Goal: Transaction & Acquisition: Purchase product/service

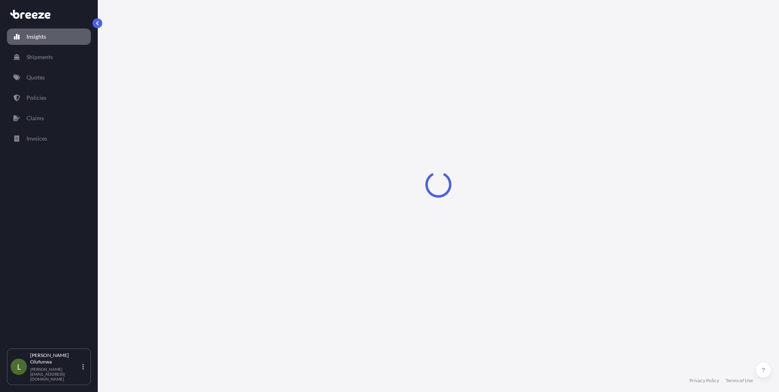
select select "2025"
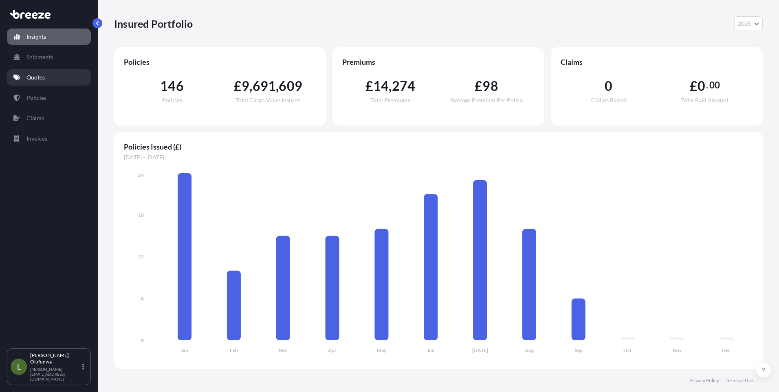
click at [35, 80] on p "Quotes" at bounding box center [35, 77] width 18 height 8
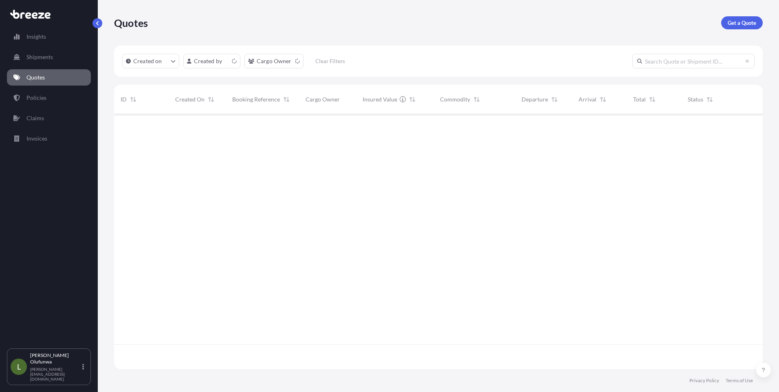
scroll to position [253, 642]
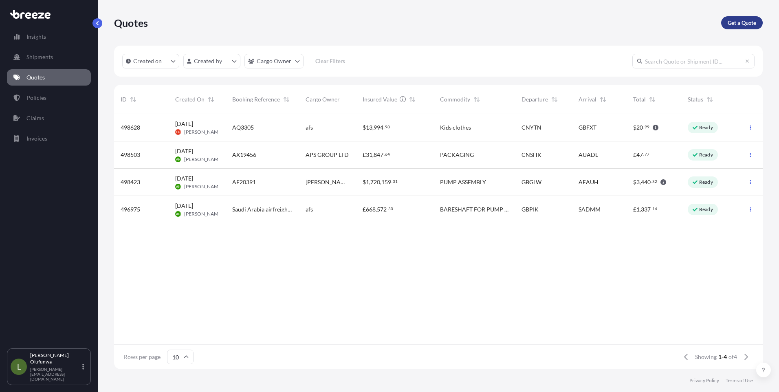
click at [739, 23] on p "Get a Quote" at bounding box center [741, 23] width 29 height 8
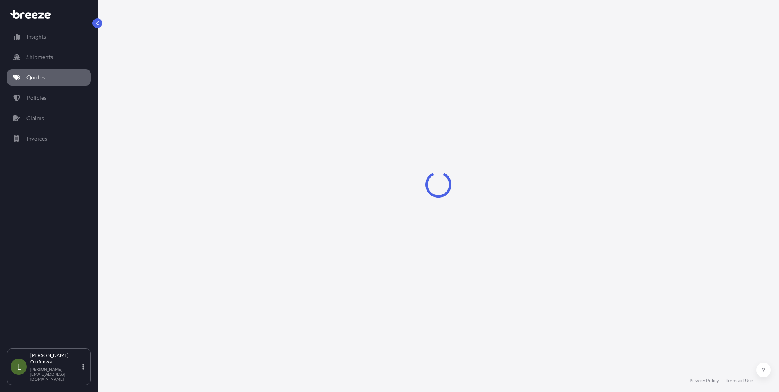
select select "Sea"
select select "1"
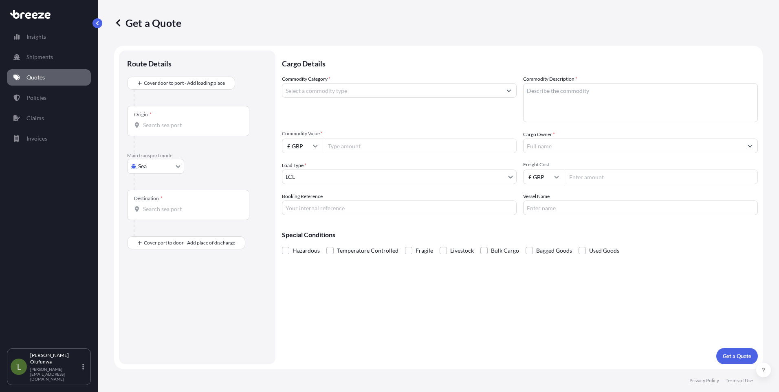
click at [163, 132] on div "Origin *" at bounding box center [188, 121] width 122 height 30
click at [163, 129] on input "Origin *" at bounding box center [191, 125] width 96 height 8
click at [179, 127] on input "NINGB" at bounding box center [191, 125] width 96 height 8
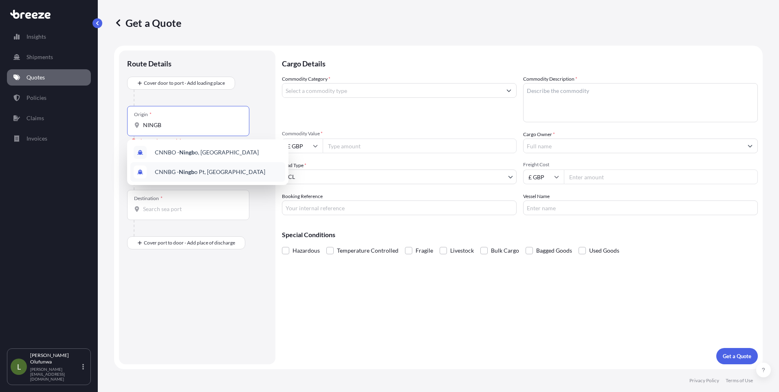
click at [199, 172] on span "CNNBG - Ningb o Pt, [GEOGRAPHIC_DATA]" at bounding box center [210, 172] width 110 height 8
type input "CNNBG - Ningbo Pt, [GEOGRAPHIC_DATA]"
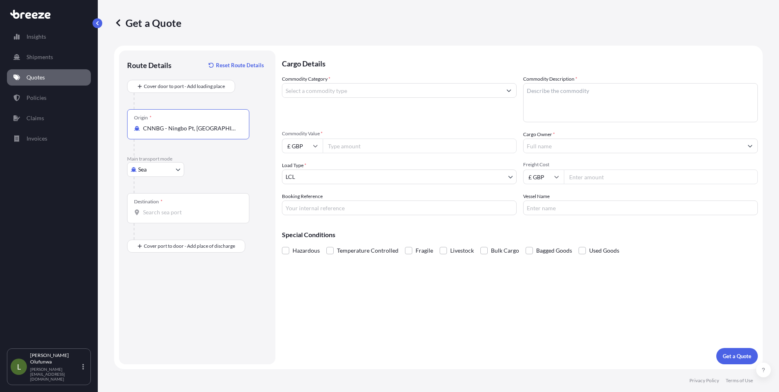
click at [187, 208] on div "Destination *" at bounding box center [188, 208] width 122 height 30
click at [187, 208] on input "Destination *" at bounding box center [191, 212] width 96 height 8
click at [190, 248] on div "GBSOU - [GEOGRAPHIC_DATA], [GEOGRAPHIC_DATA]" at bounding box center [207, 241] width 155 height 23
type input "GBSOU - [GEOGRAPHIC_DATA], [GEOGRAPHIC_DATA]"
click at [174, 294] on div "Place of Discharge" at bounding box center [188, 285] width 122 height 30
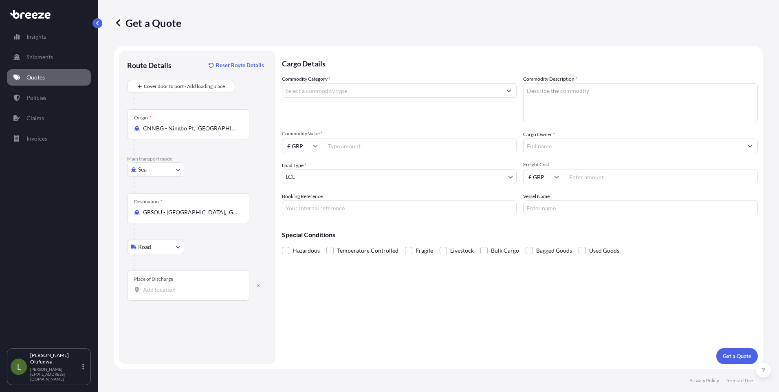
click at [174, 294] on input "Place of Discharge" at bounding box center [191, 289] width 96 height 8
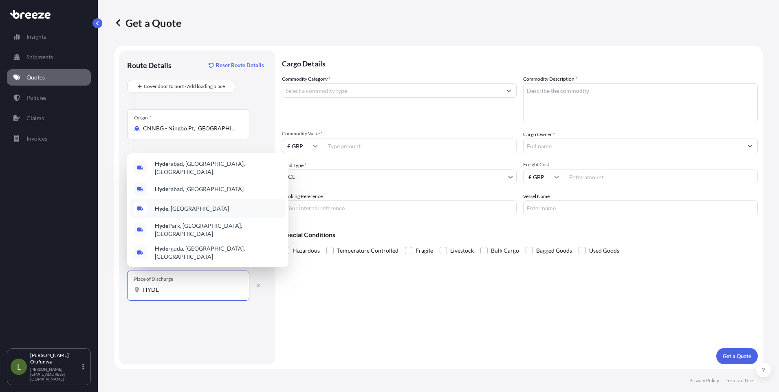
click at [170, 213] on span "Hyde , [GEOGRAPHIC_DATA]" at bounding box center [192, 208] width 74 height 8
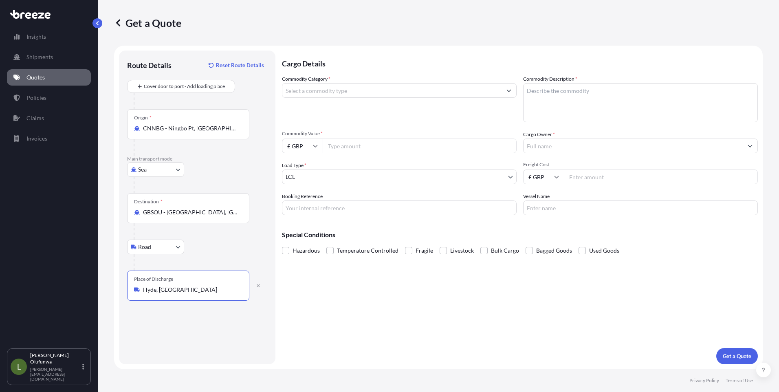
type input "Hyde, [GEOGRAPHIC_DATA]"
click at [337, 92] on input "Commodity Category *" at bounding box center [391, 90] width 219 height 15
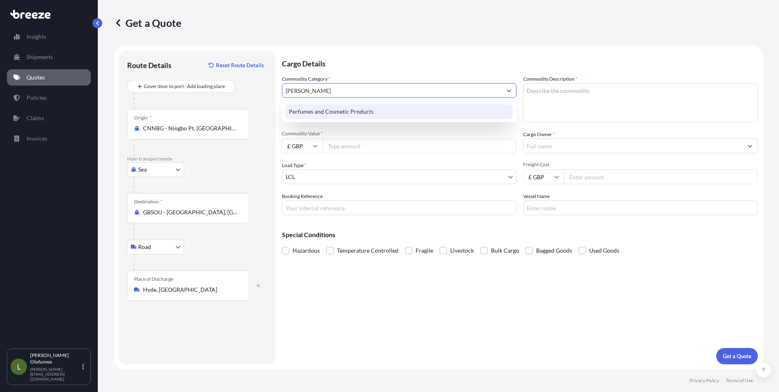
click at [358, 110] on div "Perfumes and Cosmetic Products" at bounding box center [398, 111] width 227 height 15
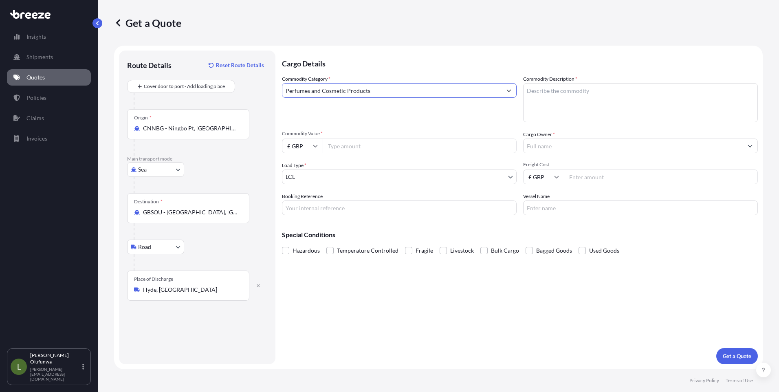
type input "Perfumes and Cosmetic Products"
click at [573, 93] on textarea "Commodity Description *" at bounding box center [640, 102] width 235 height 39
type textarea "[MEDICAL_DATA]"
click at [318, 151] on input "£ GBP" at bounding box center [302, 145] width 41 height 15
click at [303, 204] on div "$ USD" at bounding box center [302, 202] width 34 height 15
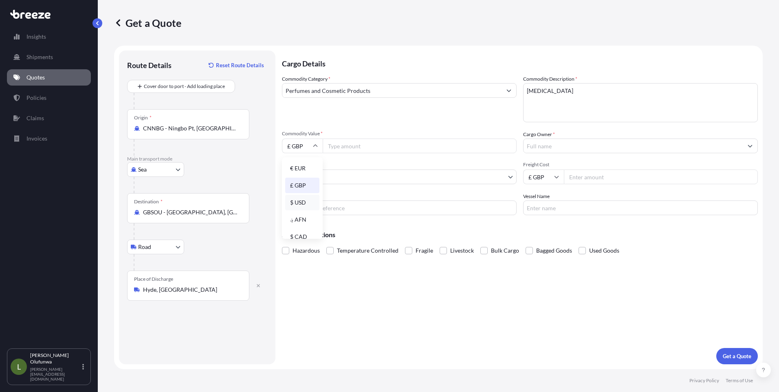
type input "$ USD"
click at [550, 174] on input "£ GBP" at bounding box center [543, 176] width 41 height 15
click at [544, 234] on div "$ USD" at bounding box center [543, 233] width 34 height 15
type input "$ USD"
click at [345, 145] on input "Commodity Value *" at bounding box center [420, 145] width 194 height 15
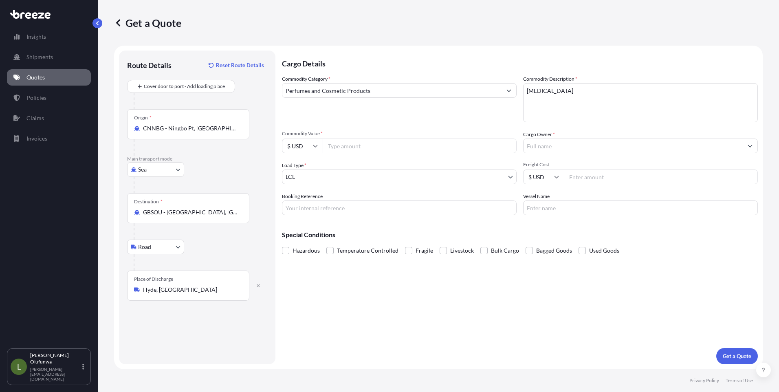
click at [402, 147] on input "Commodity Value *" at bounding box center [420, 145] width 194 height 15
paste input "51118.2"
type input "51118.2"
click at [542, 147] on input "Cargo Owner *" at bounding box center [632, 145] width 219 height 15
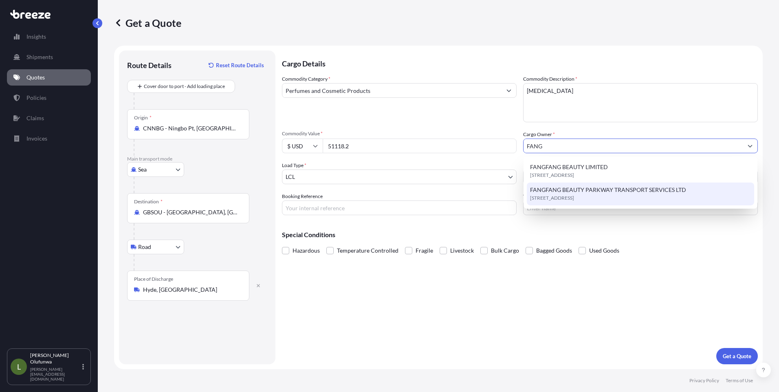
click at [566, 196] on span "[STREET_ADDRESS]" at bounding box center [552, 198] width 44 height 8
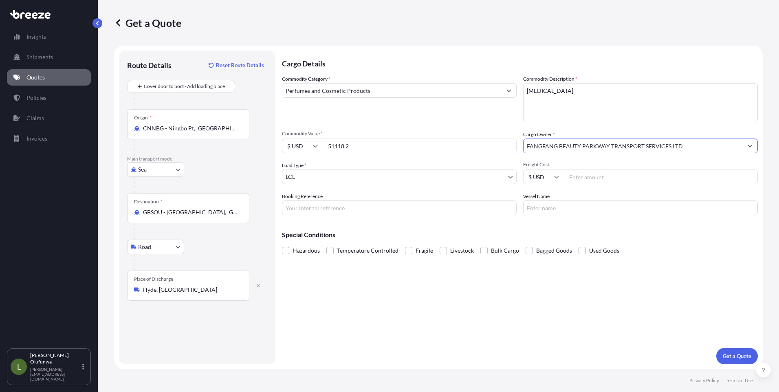
type input "FANGFANG BEAUTY PARKWAY TRANSPORT SERVICES LTD"
click at [339, 180] on body "Insights Shipments Quotes Policies Claims Invoices L [PERSON_NAME] Olufunwa [PE…" at bounding box center [389, 196] width 779 height 392
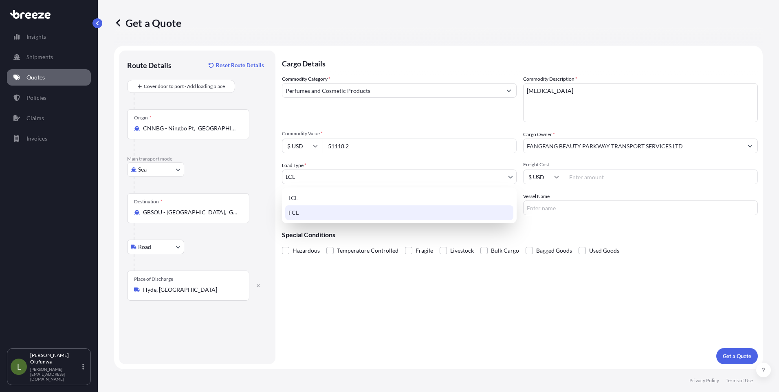
click at [300, 214] on div "FCL" at bounding box center [399, 212] width 228 height 15
select select "2"
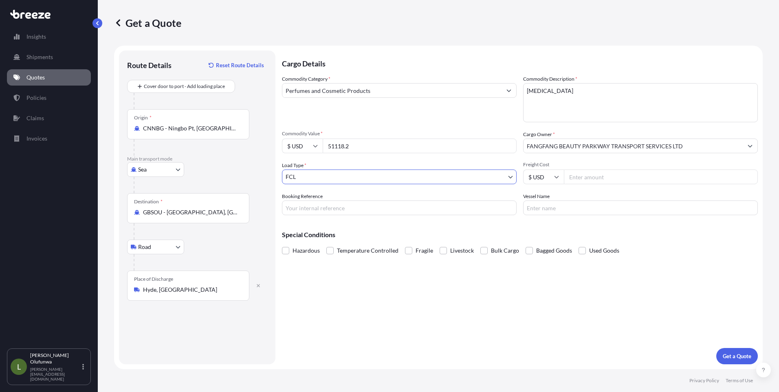
click at [581, 174] on input "Freight Cost" at bounding box center [661, 176] width 194 height 15
click at [605, 180] on input "Freight Cost" at bounding box center [661, 176] width 194 height 15
paste input "2969"
type input "2969"
click at [313, 209] on input "Booking Reference" at bounding box center [399, 207] width 235 height 15
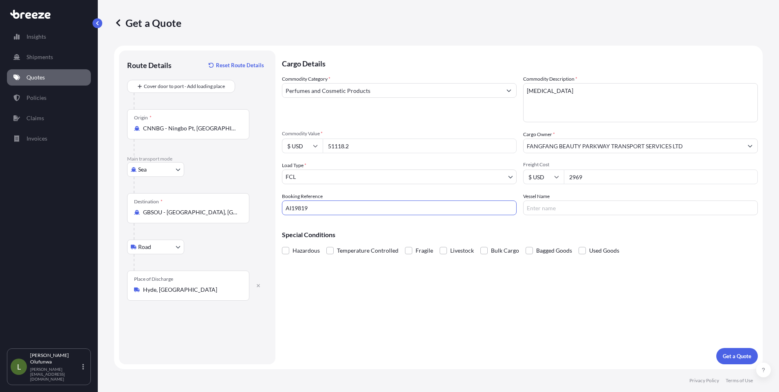
type input "AI19819"
click at [586, 208] on input "Vessel Name" at bounding box center [640, 207] width 235 height 15
type input "YM TROPHY"
click at [744, 358] on p "Get a Quote" at bounding box center [736, 356] width 29 height 8
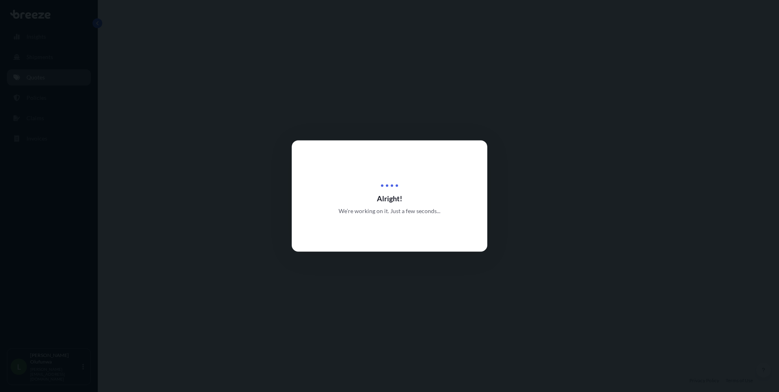
select select "Sea"
select select "Road"
select select "2"
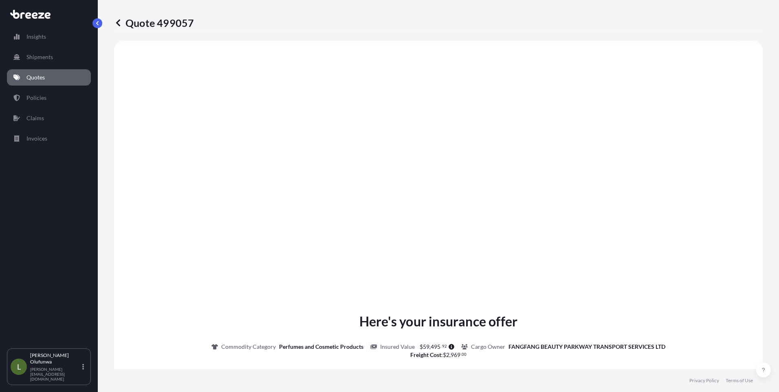
scroll to position [966, 0]
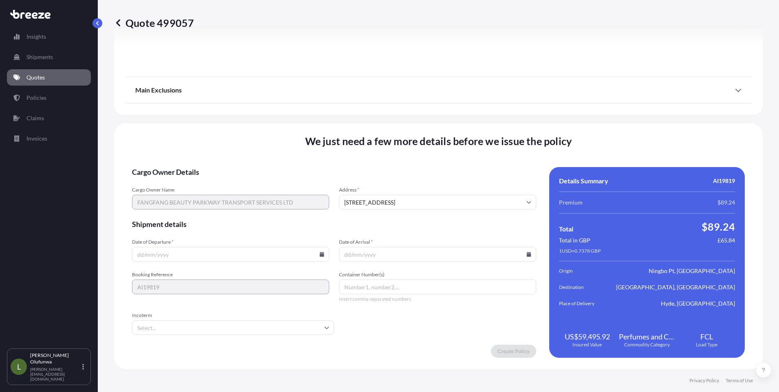
click at [321, 254] on icon at bounding box center [322, 254] width 4 height 5
click at [263, 116] on icon at bounding box center [262, 116] width 3 height 5
click at [248, 214] on button "29" at bounding box center [248, 212] width 13 height 13
type input "[DATE]"
click at [527, 253] on icon at bounding box center [529, 254] width 4 height 5
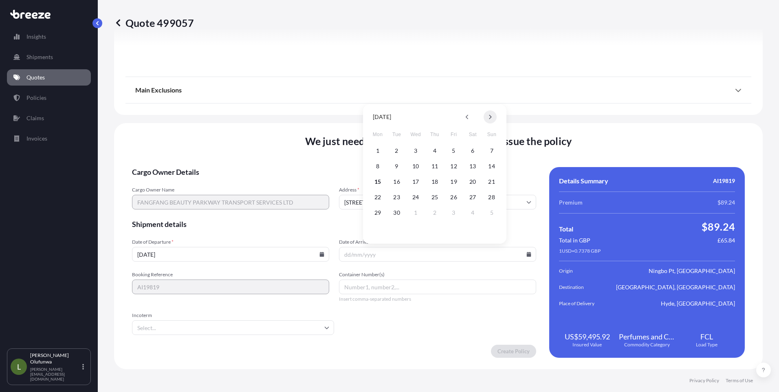
click at [490, 114] on icon at bounding box center [489, 116] width 3 height 5
click at [378, 183] on button "13" at bounding box center [377, 181] width 13 height 13
type input "[DATE]"
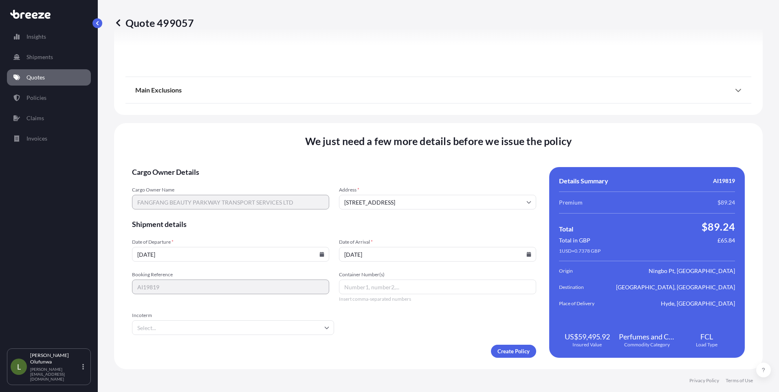
click at [378, 289] on input "Container Number(s)" at bounding box center [437, 286] width 197 height 15
click at [367, 287] on input "Container Number(s)" at bounding box center [437, 286] width 197 height 15
paste input "HMMU4174280"
type input "HMMU4174280"
click at [294, 329] on input "Incoterm" at bounding box center [233, 327] width 202 height 15
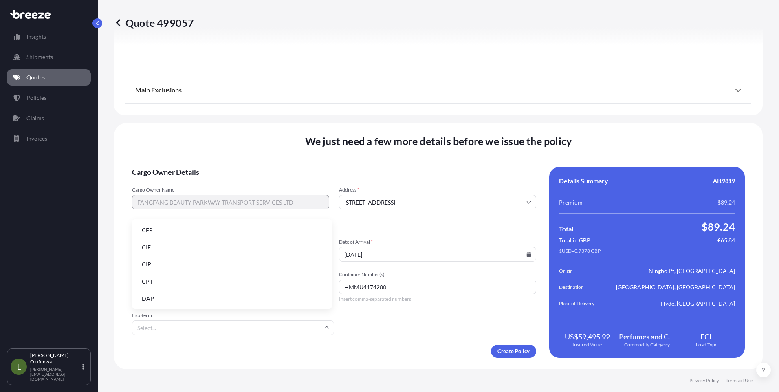
scroll to position [103, 0]
click at [157, 299] on li "FOB" at bounding box center [231, 297] width 193 height 15
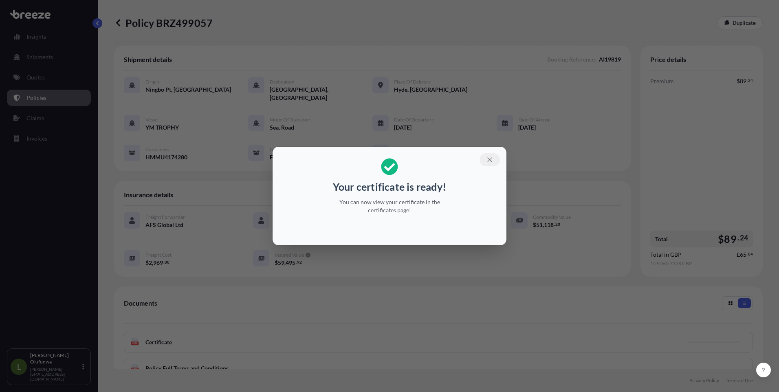
click at [492, 156] on icon "button" at bounding box center [489, 159] width 7 height 7
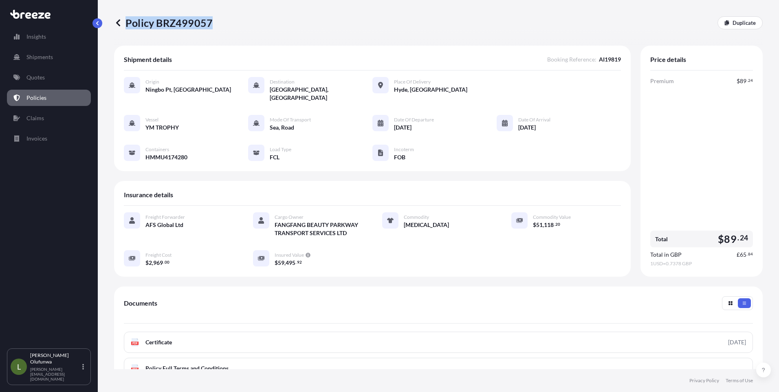
drag, startPoint x: 179, startPoint y: 24, endPoint x: 210, endPoint y: 23, distance: 31.0
click at [210, 23] on div "Policy BRZ499057 Duplicate" at bounding box center [438, 22] width 648 height 13
copy p "Policy BRZ499057"
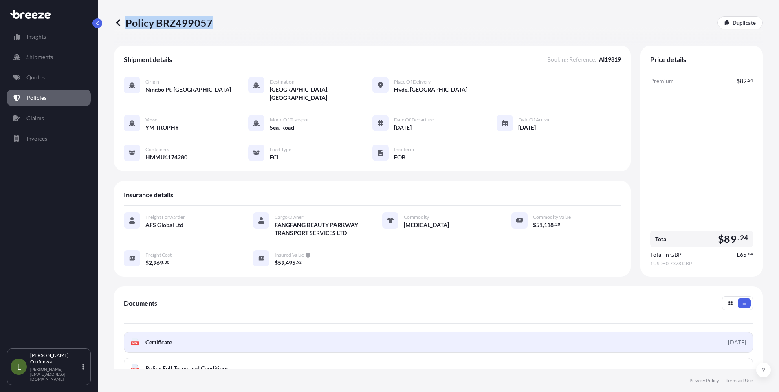
click at [194, 331] on link "PDF Certificate [DATE]" at bounding box center [438, 341] width 629 height 21
